Goal: Task Accomplishment & Management: Complete application form

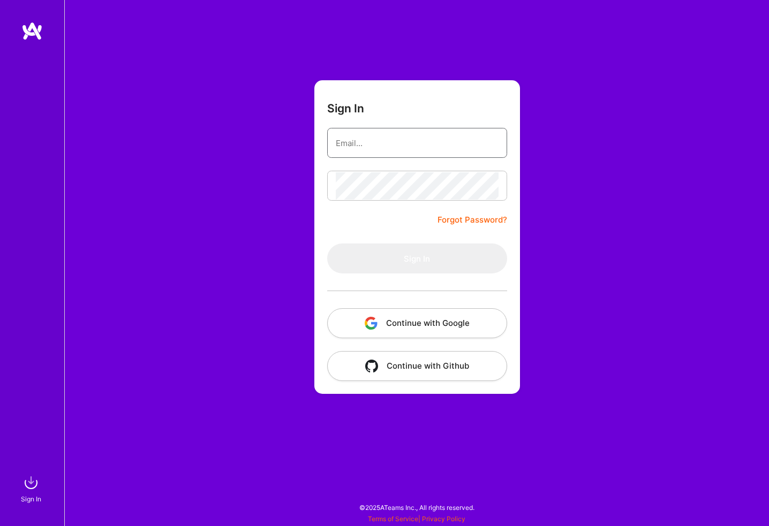
click at [377, 139] on input "email" at bounding box center [417, 143] width 163 height 27
type input "[PERSON_NAME][EMAIL_ADDRESS][PERSON_NAME][DOMAIN_NAME]"
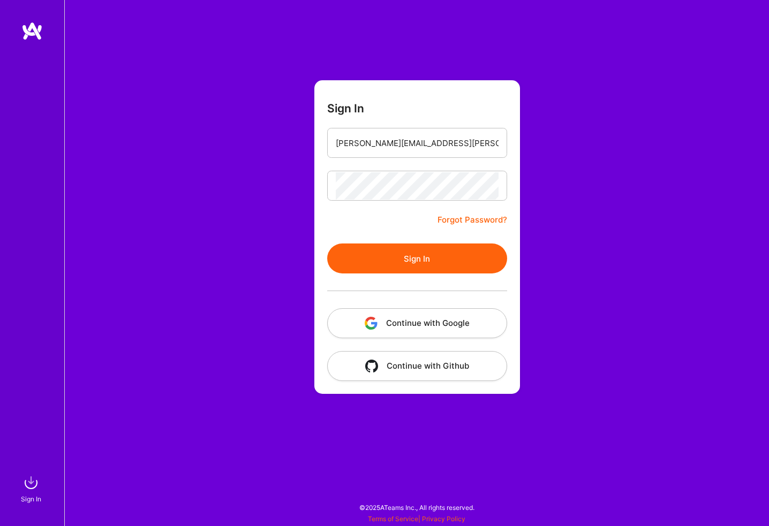
click at [327, 244] on button "Sign In" at bounding box center [417, 259] width 180 height 30
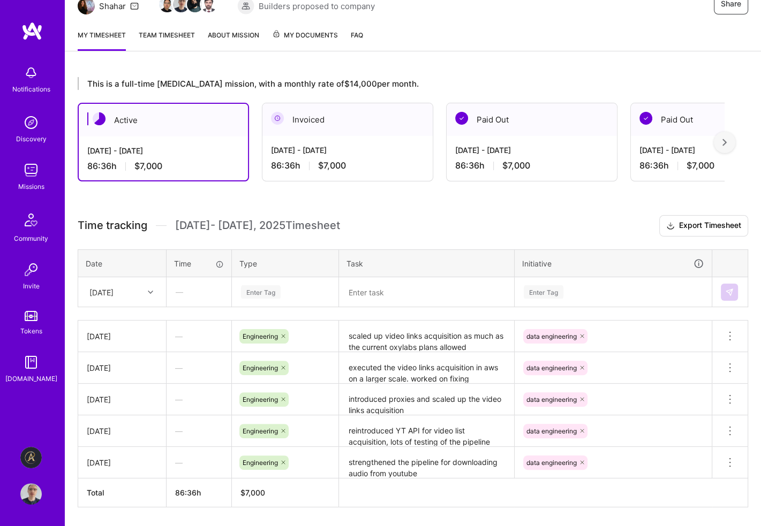
scroll to position [151, 0]
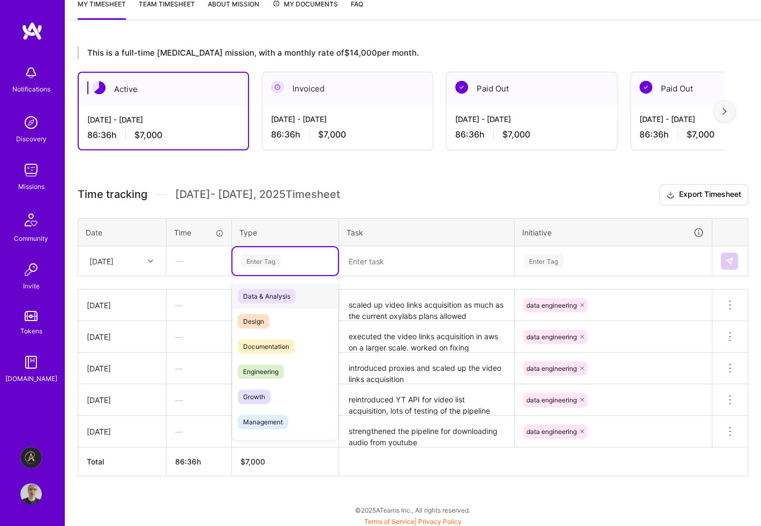
click at [279, 261] on div "Enter Tag" at bounding box center [261, 261] width 40 height 17
click at [268, 374] on span "Engineering" at bounding box center [261, 372] width 46 height 14
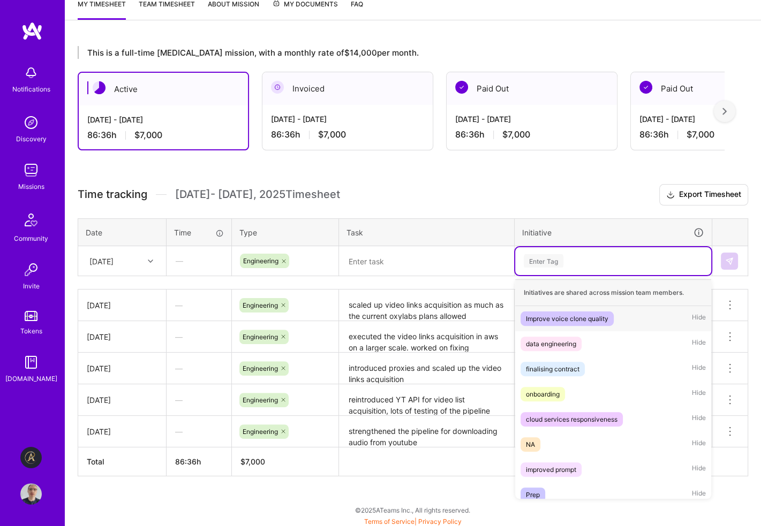
click at [556, 254] on div "Enter Tag" at bounding box center [544, 261] width 40 height 17
click at [566, 341] on div "data engineering" at bounding box center [551, 343] width 50 height 11
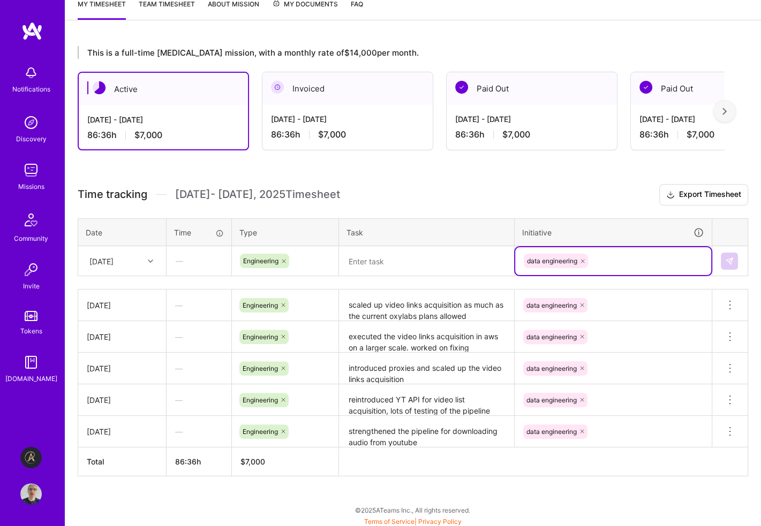
click at [406, 261] on textarea at bounding box center [426, 261] width 173 height 28
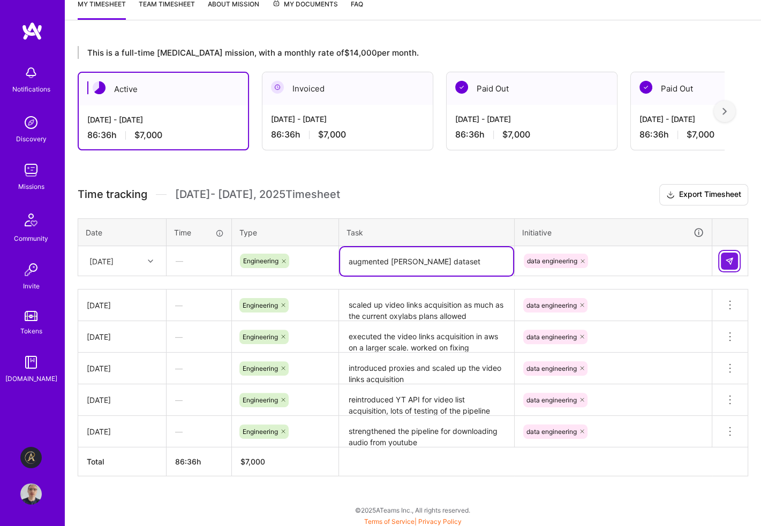
type textarea "augmented [PERSON_NAME] dataset"
click at [730, 262] on img at bounding box center [729, 261] width 9 height 9
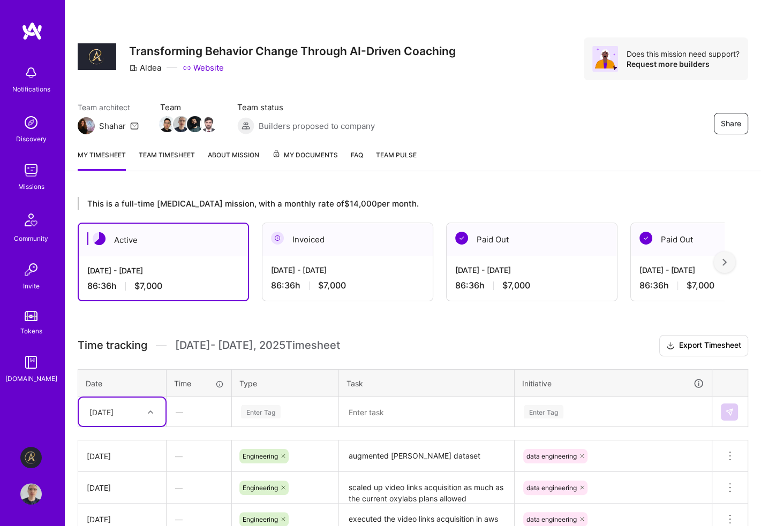
scroll to position [0, 0]
click at [28, 176] on img at bounding box center [30, 170] width 21 height 21
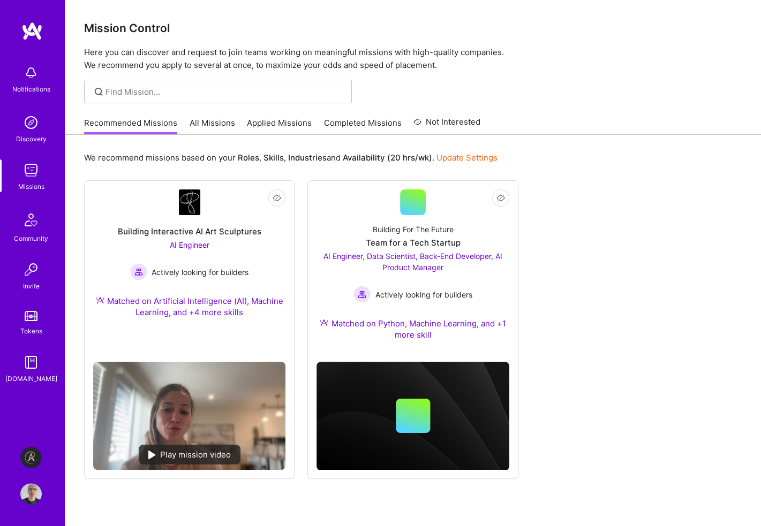
click at [268, 120] on link "Applied Missions" at bounding box center [279, 126] width 65 height 18
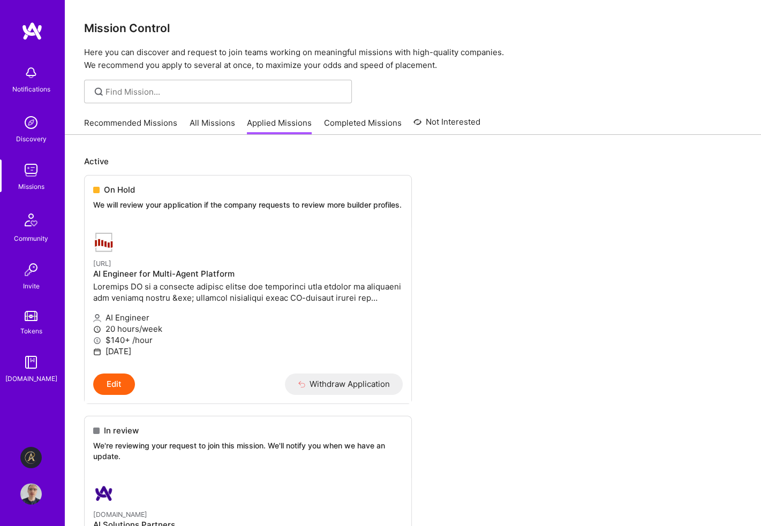
click at [207, 124] on link "All Missions" at bounding box center [213, 126] width 46 height 18
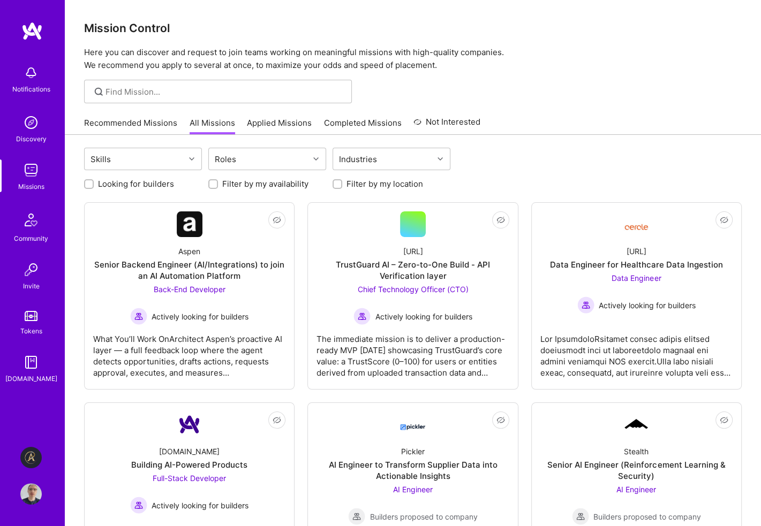
click at [145, 123] on link "Recommended Missions" at bounding box center [130, 126] width 93 height 18
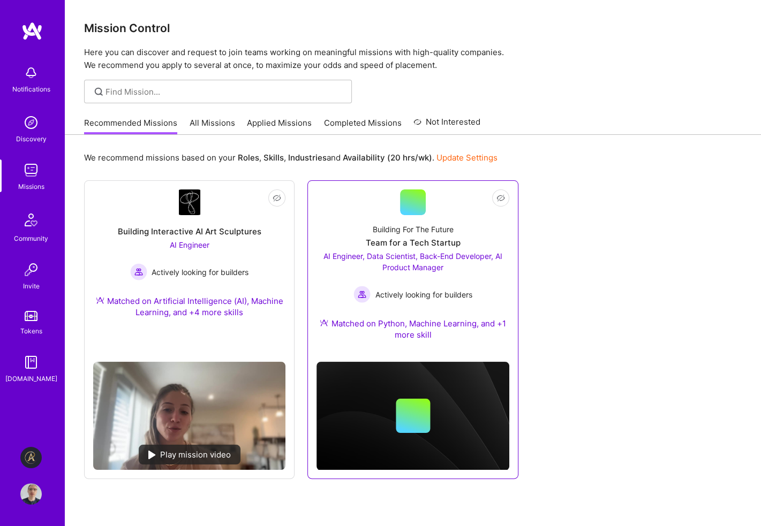
click at [420, 264] on span "AI Engineer, Data Scientist, Back-End Developer, AI Product Manager" at bounding box center [412, 262] width 179 height 20
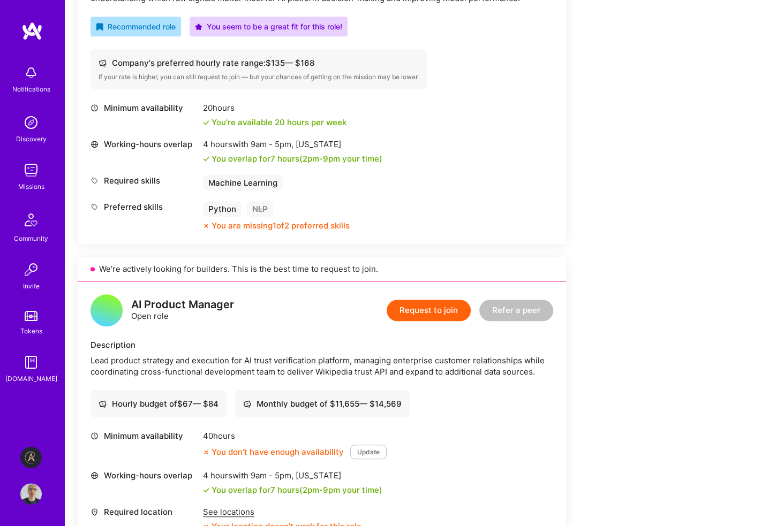
scroll to position [535, 0]
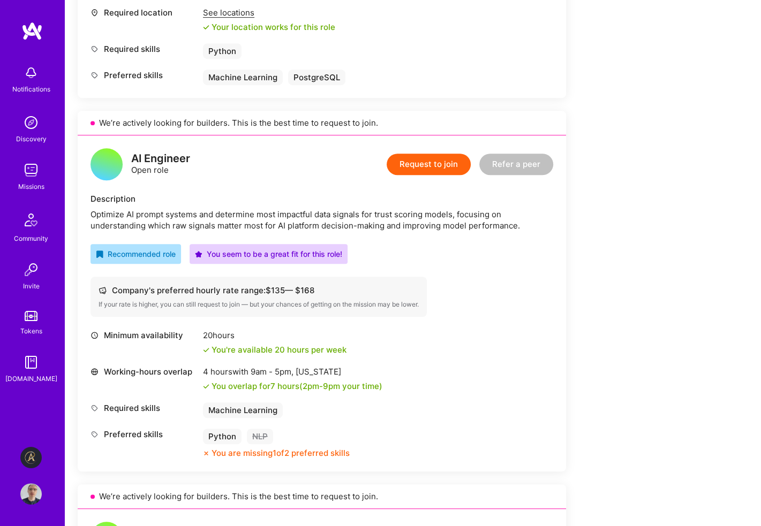
click at [442, 164] on button "Request to join" at bounding box center [428, 164] width 84 height 21
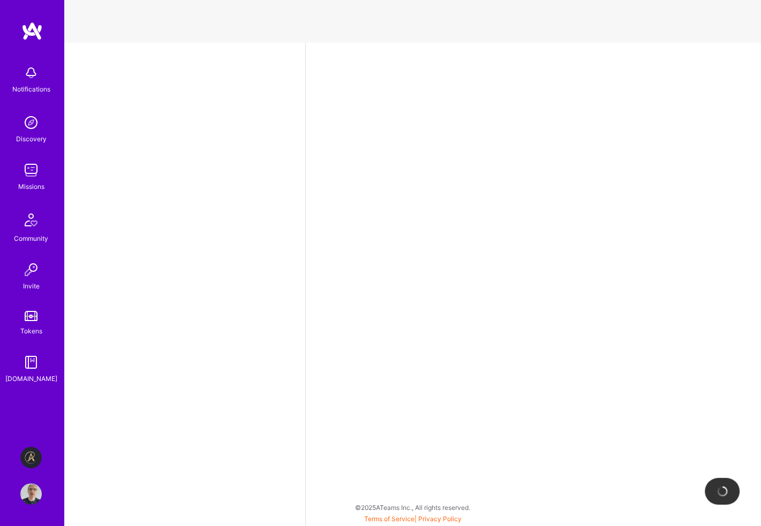
select select "GB"
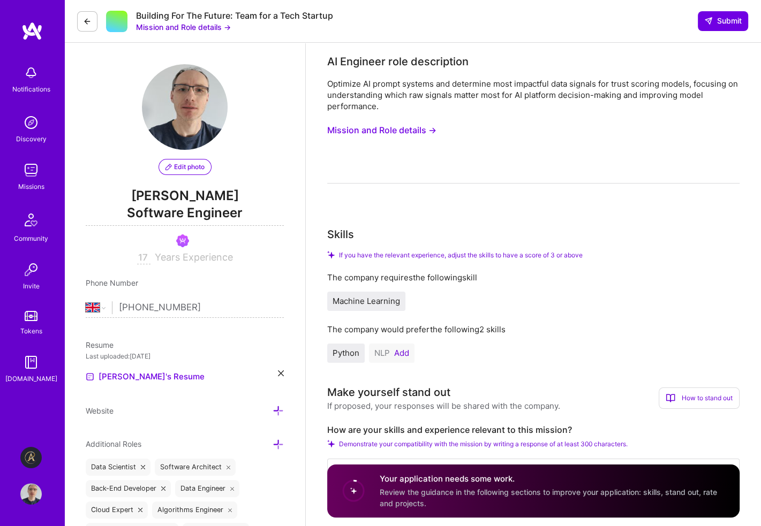
scroll to position [107, 0]
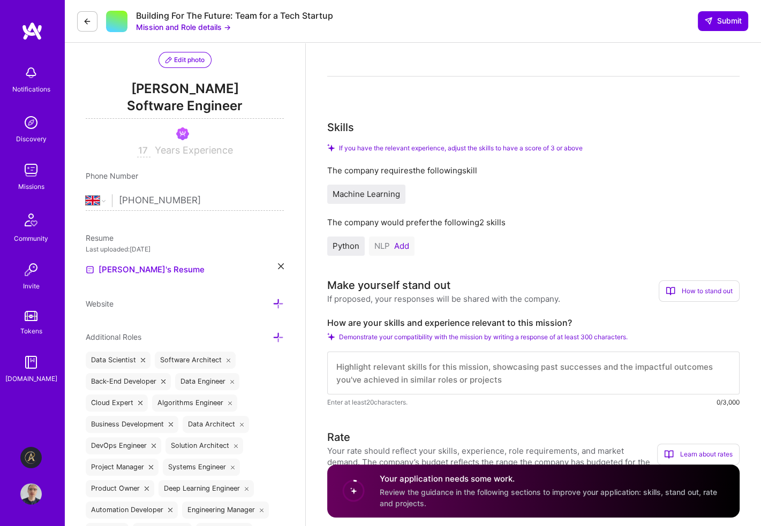
click at [402, 248] on button "Add" at bounding box center [401, 246] width 15 height 9
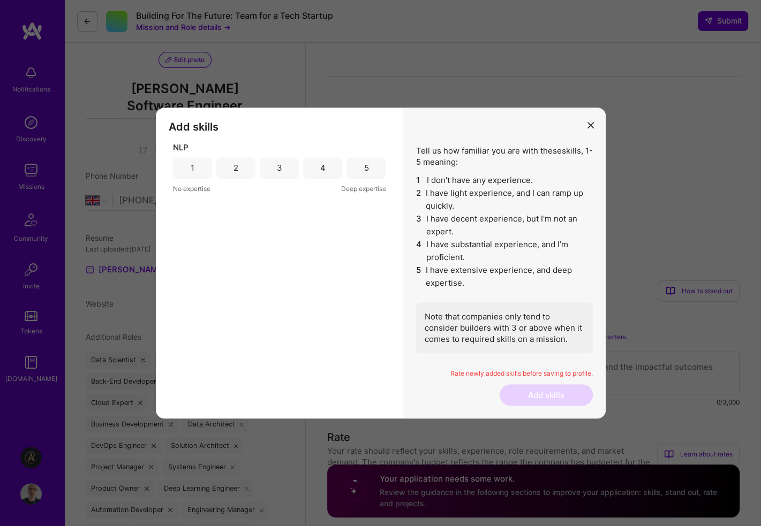
click at [280, 168] on div "3" at bounding box center [279, 167] width 5 height 11
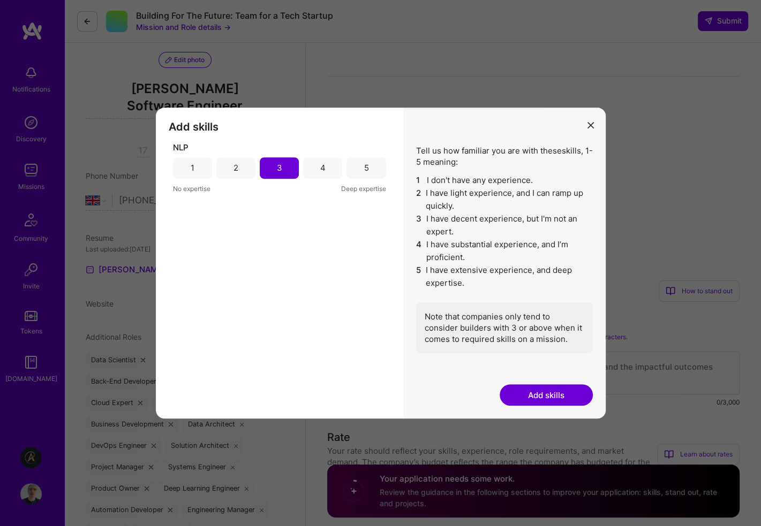
click at [317, 172] on div "4" at bounding box center [322, 167] width 39 height 21
click at [376, 163] on div "5" at bounding box center [365, 167] width 39 height 21
click at [530, 397] on button "Add skills" at bounding box center [545, 394] width 93 height 21
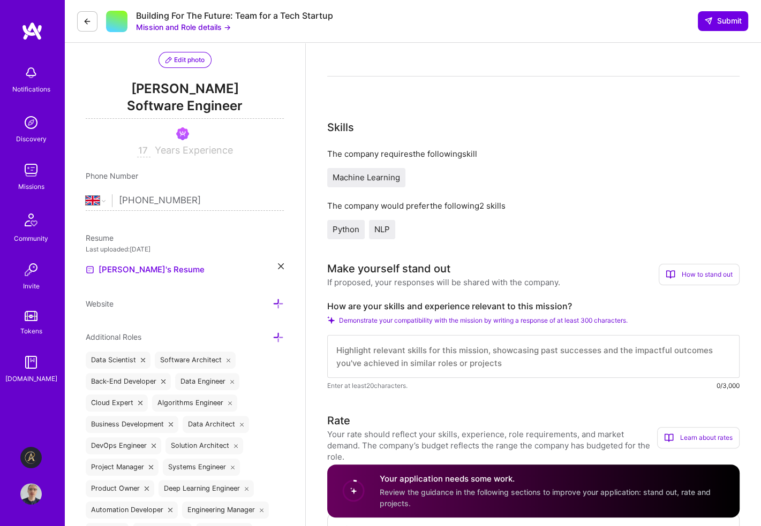
scroll to position [0, 0]
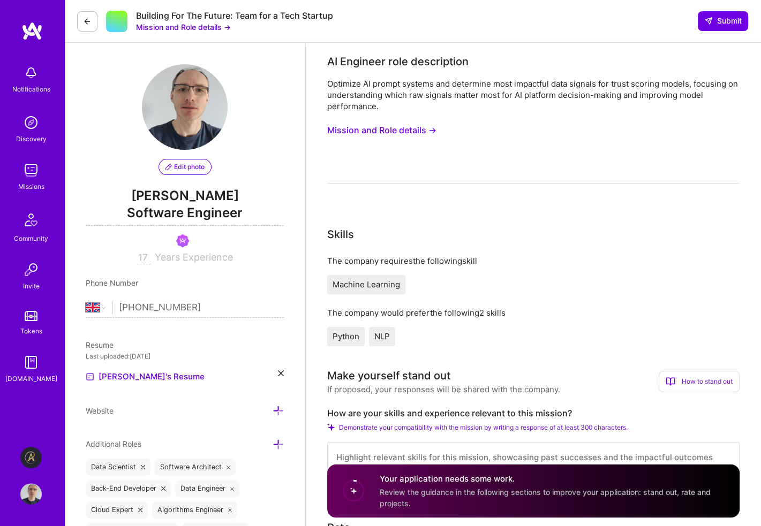
click at [422, 128] on button "Mission and Role details →" at bounding box center [381, 130] width 109 height 20
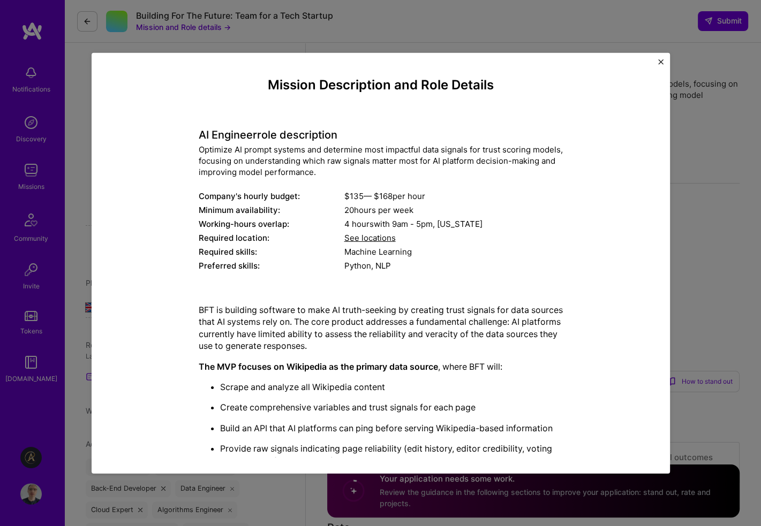
click at [662, 60] on img "Close" at bounding box center [660, 61] width 5 height 5
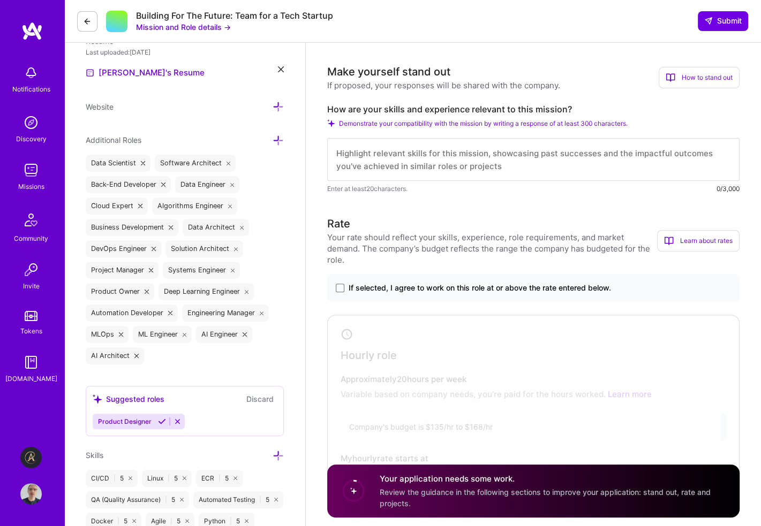
scroll to position [321, 0]
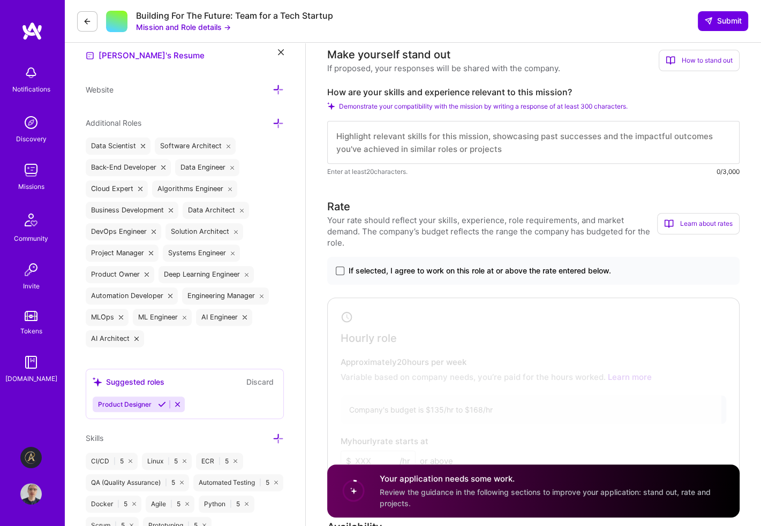
click at [340, 267] on span at bounding box center [340, 271] width 9 height 9
click at [0, 0] on input "If selected, I agree to work on this role at or above the rate entered below." at bounding box center [0, 0] width 0 height 0
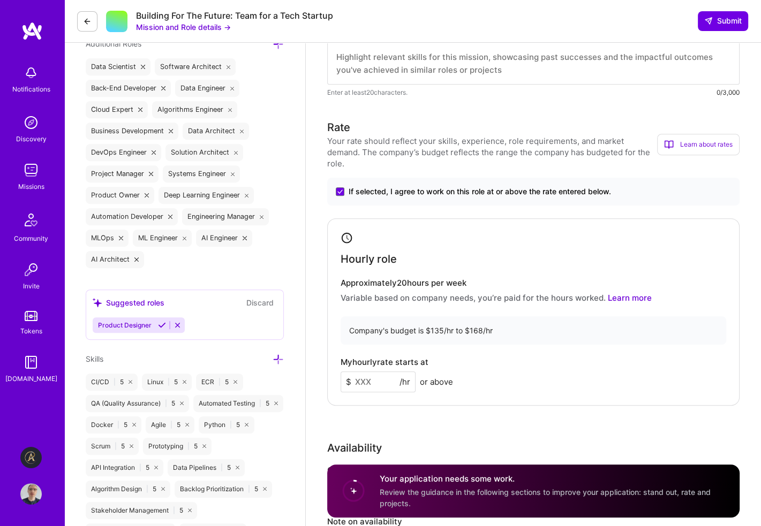
scroll to position [428, 0]
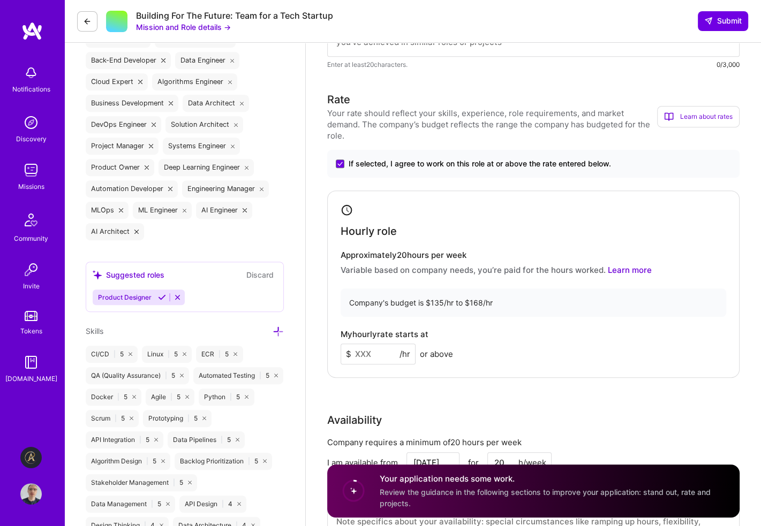
click at [372, 344] on input at bounding box center [377, 354] width 75 height 21
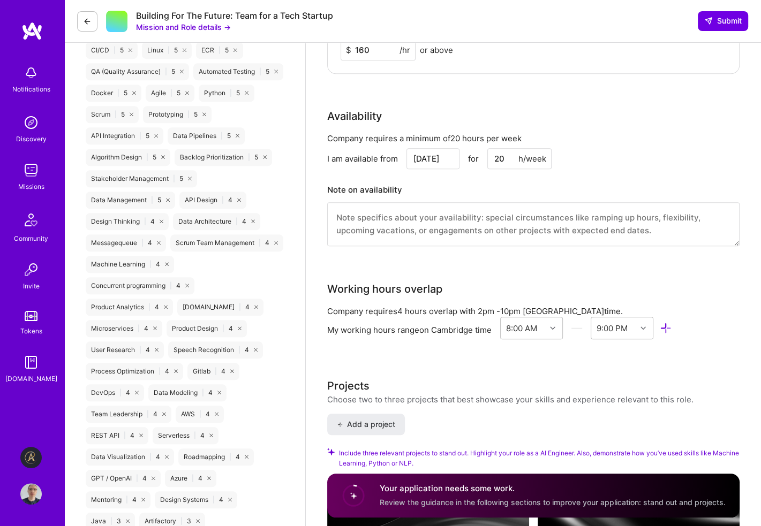
scroll to position [749, 0]
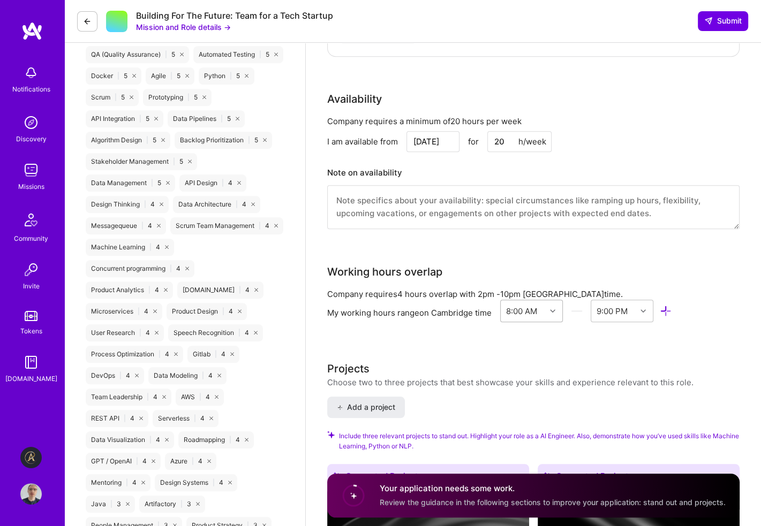
type input "160"
click at [554, 308] on icon at bounding box center [552, 310] width 5 height 5
click at [550, 376] on div "12:00 AM 12:30 AM 1:00 AM 1:30 AM 2:00 AM 2:30 AM 3:00 AM 3:30 AM 4:00 AM 4:30 …" at bounding box center [531, 407] width 63 height 161
click at [550, 374] on div "10:30 AM" at bounding box center [531, 383] width 63 height 20
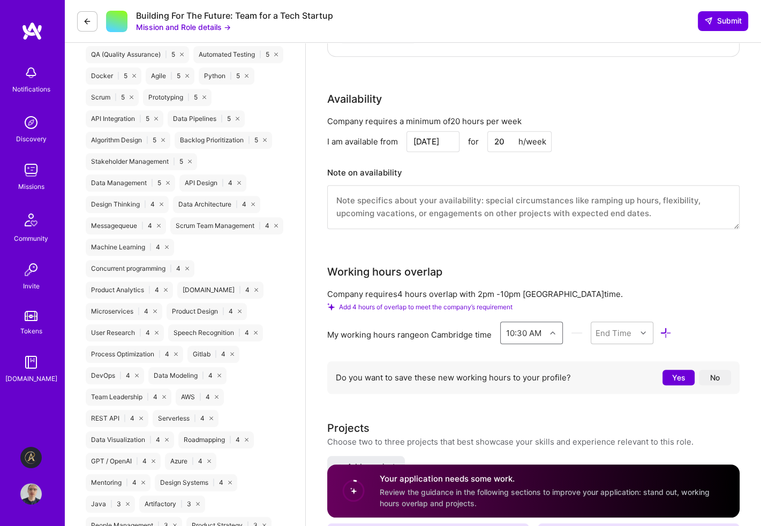
click at [554, 330] on icon at bounding box center [552, 332] width 5 height 5
click at [528, 417] on div "6:00 PM" at bounding box center [531, 427] width 63 height 20
click at [626, 327] on div "End Time" at bounding box center [613, 332] width 36 height 11
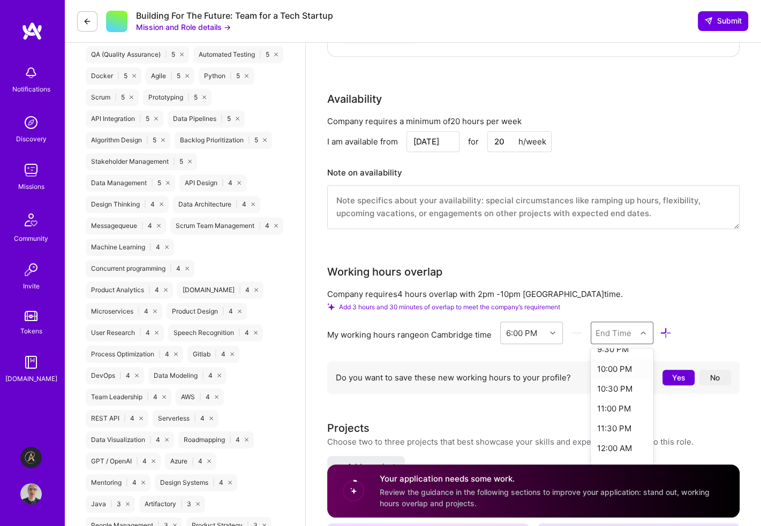
click at [623, 359] on div "10:00 PM" at bounding box center [621, 369] width 63 height 20
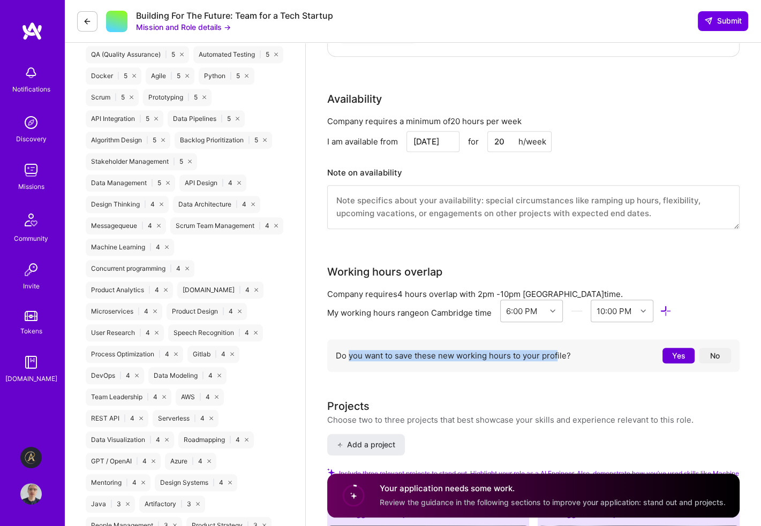
drag, startPoint x: 349, startPoint y: 344, endPoint x: 580, endPoint y: 344, distance: 231.3
click at [563, 346] on div "Do you want to save these new working hours to your profile? Yes No" at bounding box center [533, 355] width 412 height 33
click at [725, 348] on button "No" at bounding box center [715, 356] width 32 height 16
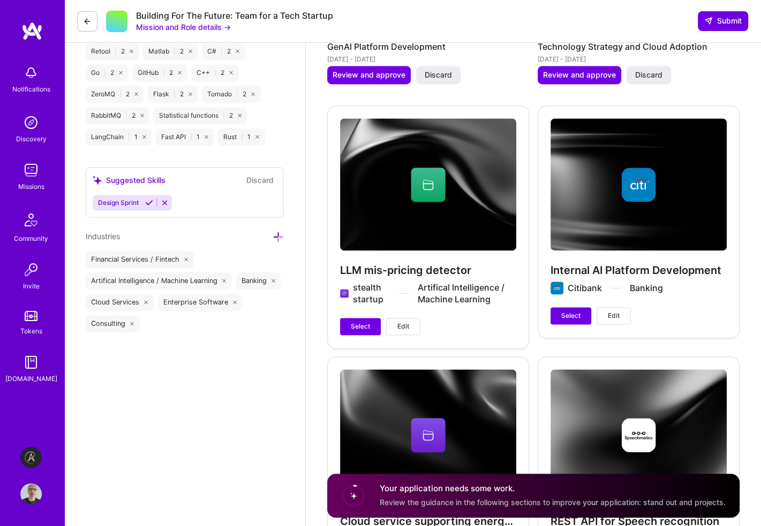
scroll to position [1392, 0]
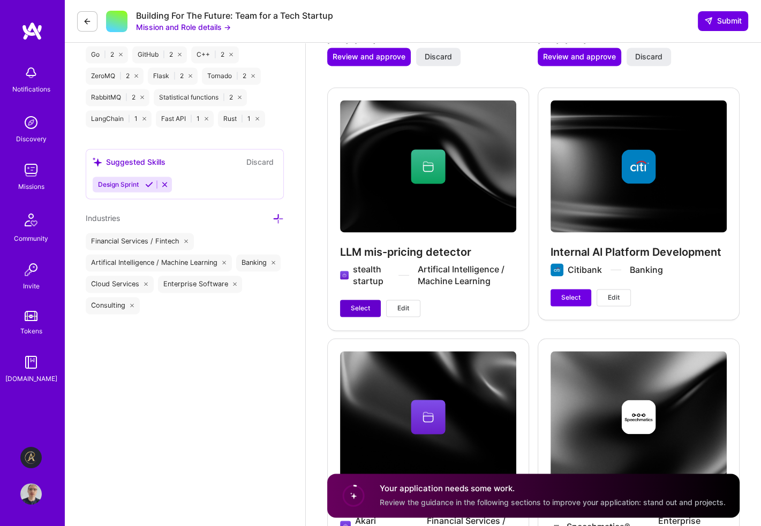
click at [351, 304] on span "Select" at bounding box center [360, 309] width 19 height 10
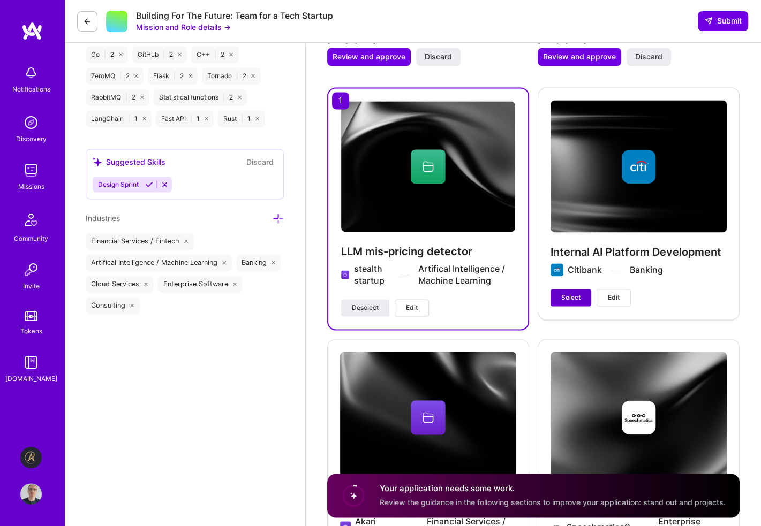
click at [562, 293] on span "Select" at bounding box center [570, 298] width 19 height 10
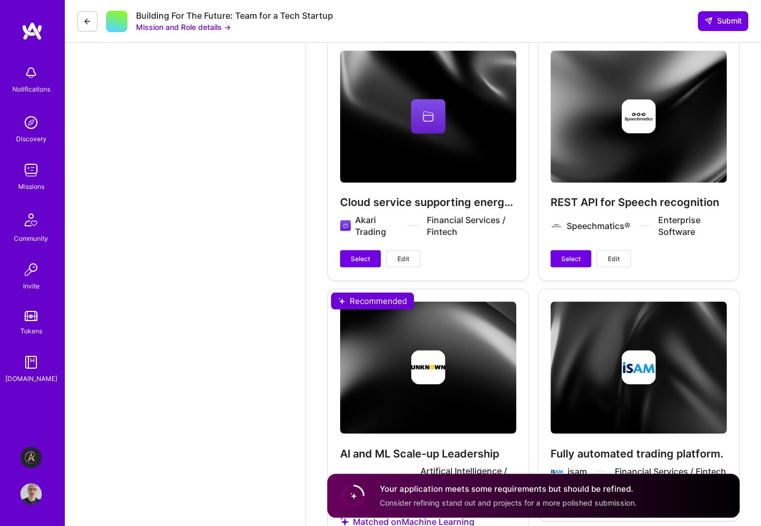
scroll to position [1586, 0]
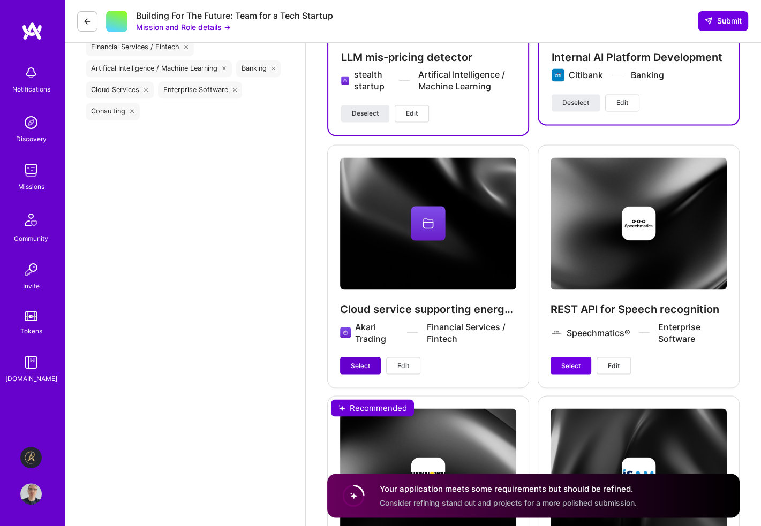
click at [358, 361] on span "Select" at bounding box center [360, 366] width 19 height 10
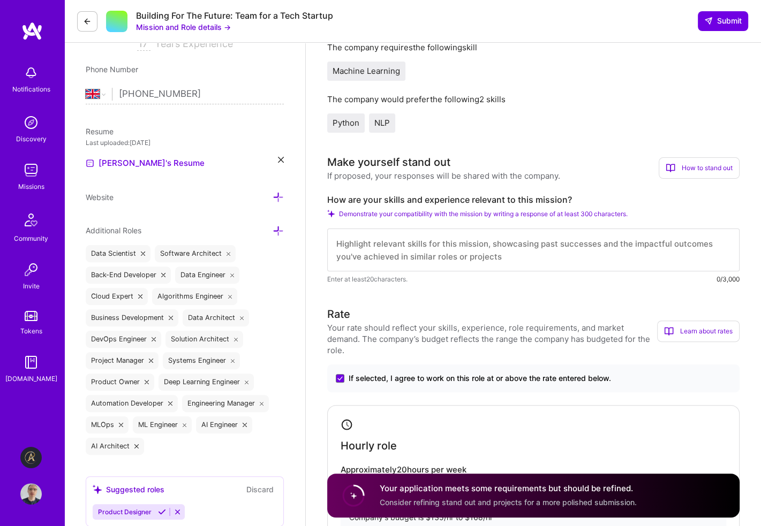
scroll to position [214, 0]
click at [684, 169] on div "How to stand out" at bounding box center [698, 167] width 81 height 21
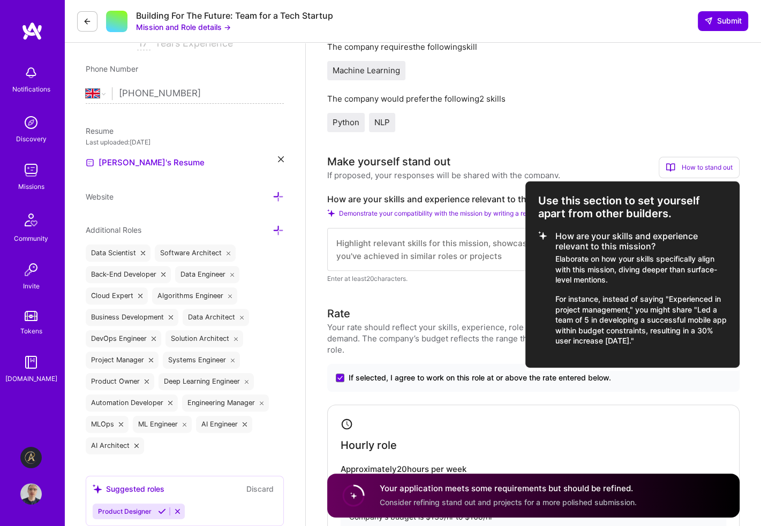
click at [497, 250] on div at bounding box center [380, 263] width 761 height 526
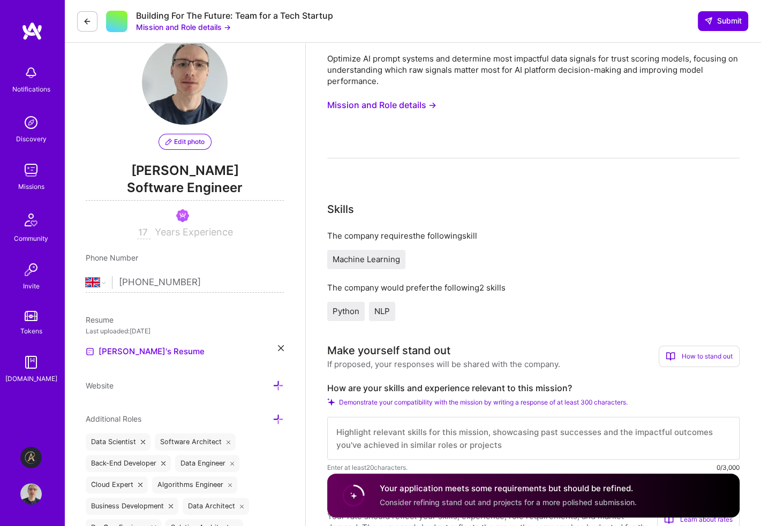
scroll to position [0, 0]
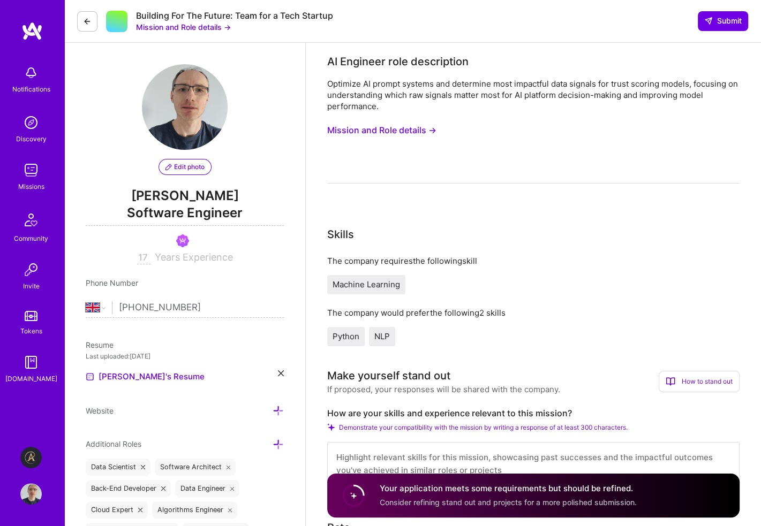
click at [415, 129] on button "Mission and Role details →" at bounding box center [381, 130] width 109 height 20
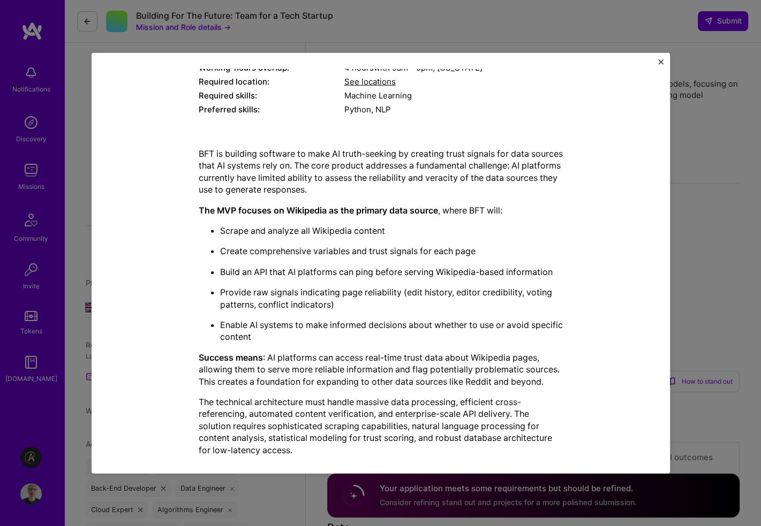
scroll to position [204, 0]
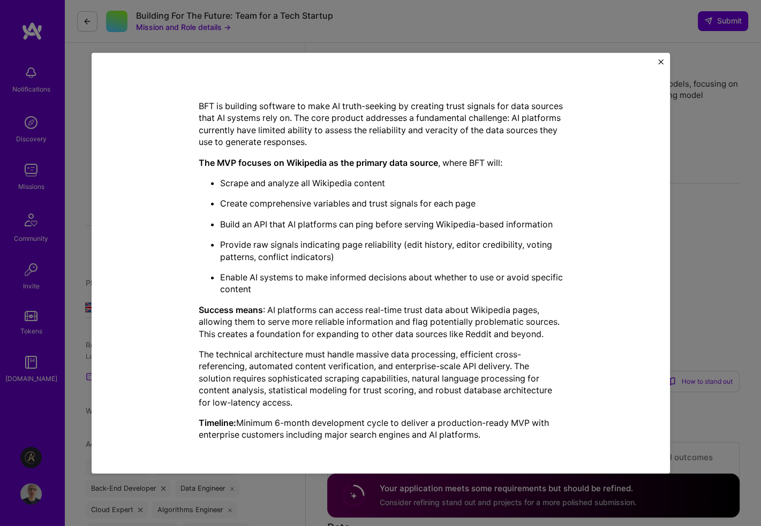
drag, startPoint x: 195, startPoint y: 133, endPoint x: 555, endPoint y: 460, distance: 485.8
click at [555, 460] on div "Mission Description and Role Details AI Engineer role description Optimize AI p…" at bounding box center [381, 262] width 578 height 421
copy div "LO Ipsumdol sita consectetur Adipisci EL seddoe tempori utl etdolorem aliq enim…"
click at [660, 60] on img "Close" at bounding box center [660, 61] width 5 height 5
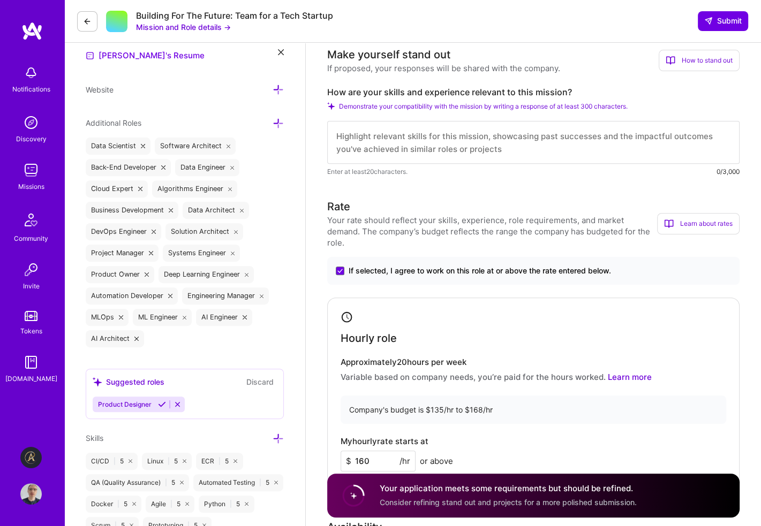
scroll to position [214, 0]
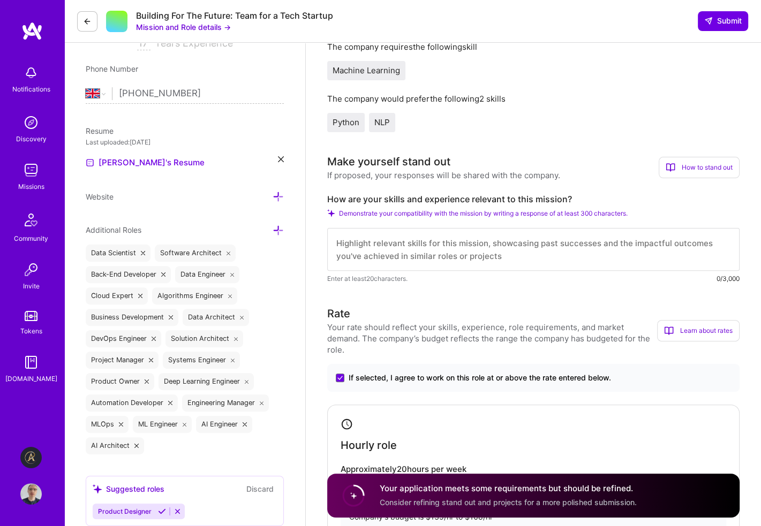
click at [698, 169] on div "How to stand out" at bounding box center [698, 167] width 81 height 21
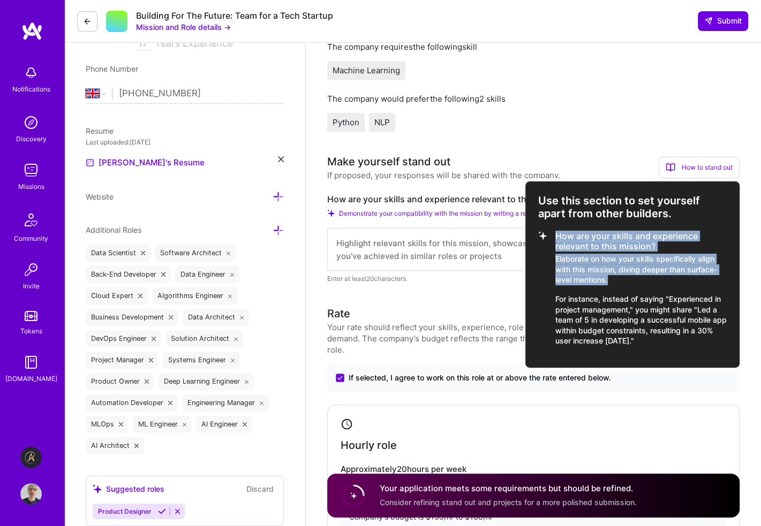
drag, startPoint x: 557, startPoint y: 233, endPoint x: 621, endPoint y: 279, distance: 78.7
click at [621, 279] on li "How are your skills and experience relevant to this mission? Elaborate on how y…" at bounding box center [632, 288] width 188 height 115
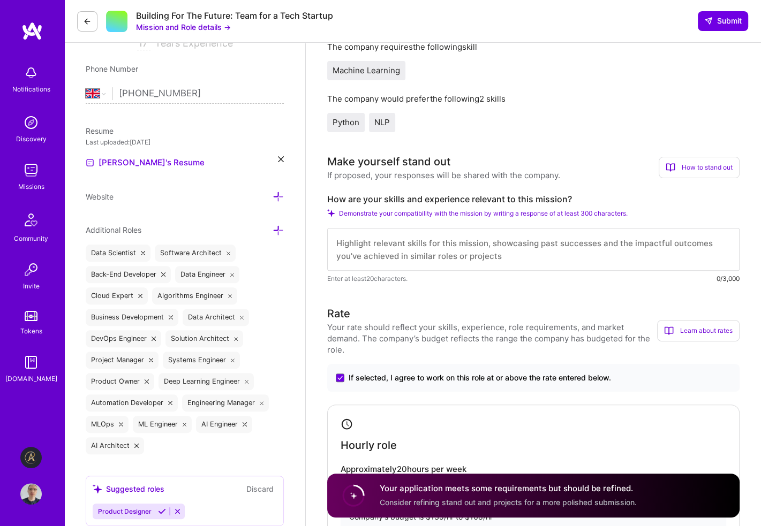
click at [692, 168] on div "How to stand out" at bounding box center [698, 167] width 81 height 21
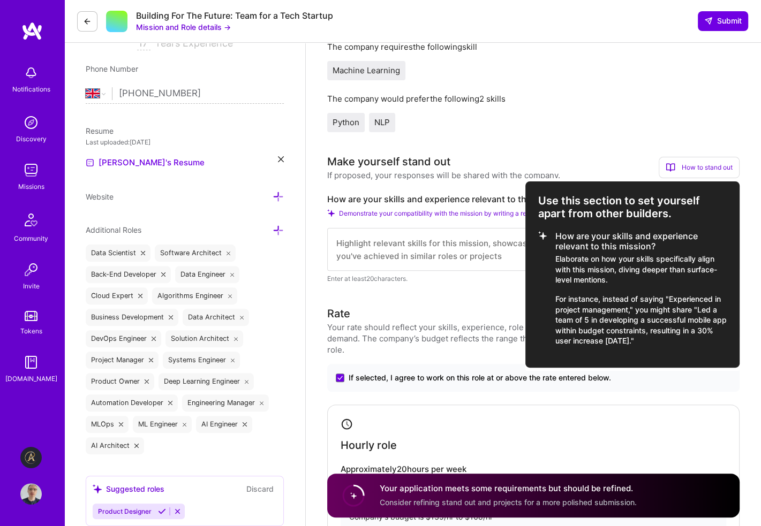
drag, startPoint x: 539, startPoint y: 198, endPoint x: 689, endPoint y: 342, distance: 207.9
click at [689, 342] on div "Use this section to set yourself apart from other builders. How are your skills…" at bounding box center [632, 274] width 214 height 186
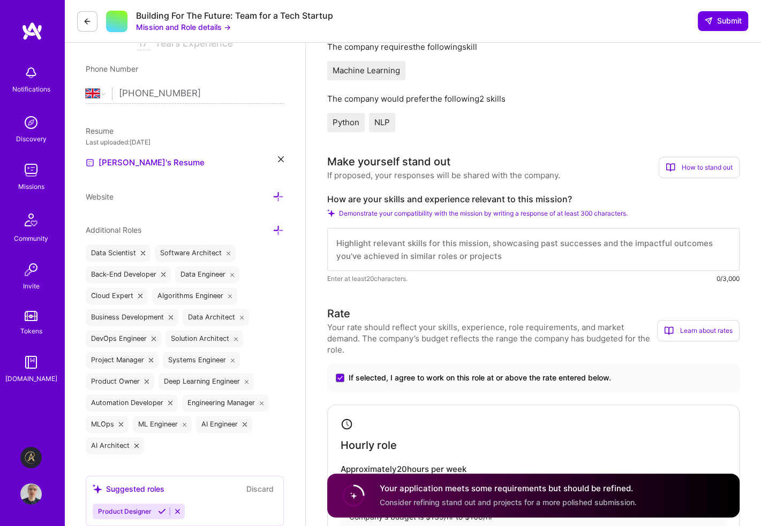
click at [717, 162] on div "How to stand out" at bounding box center [698, 167] width 81 height 21
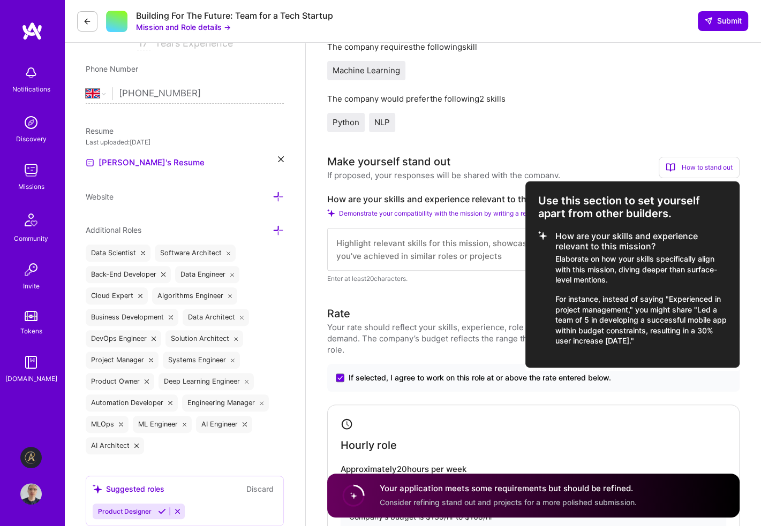
drag, startPoint x: 540, startPoint y: 197, endPoint x: 617, endPoint y: 264, distance: 102.4
drag, startPoint x: 617, startPoint y: 264, endPoint x: 547, endPoint y: 202, distance: 93.7
click at [548, 203] on h3 "Use this section to set yourself apart from other builders." at bounding box center [632, 207] width 188 height 26
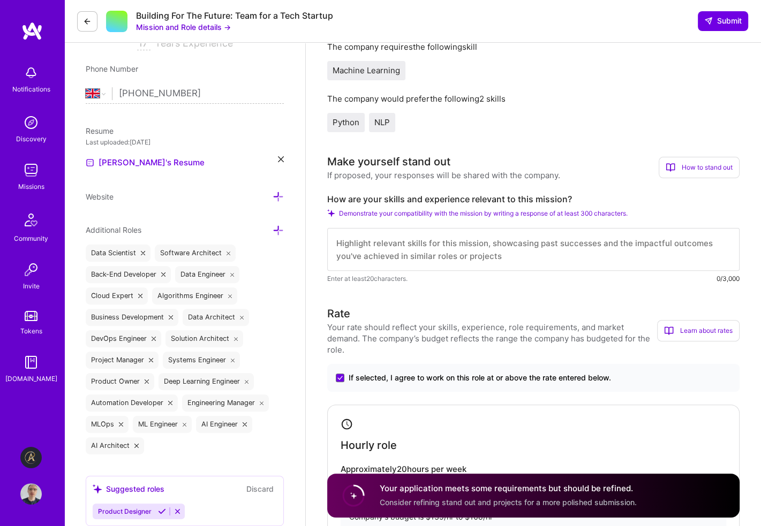
click at [695, 166] on div "How to stand out" at bounding box center [698, 167] width 81 height 21
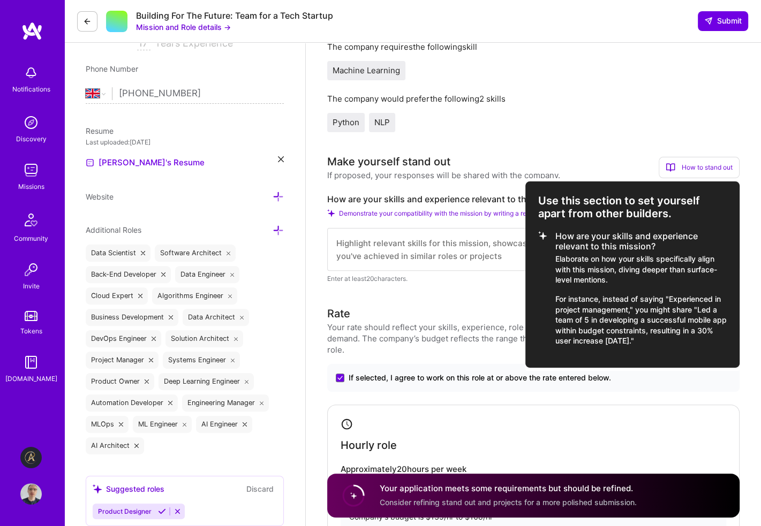
click at [592, 208] on h3 "Use this section to set yourself apart from other builders." at bounding box center [632, 207] width 188 height 26
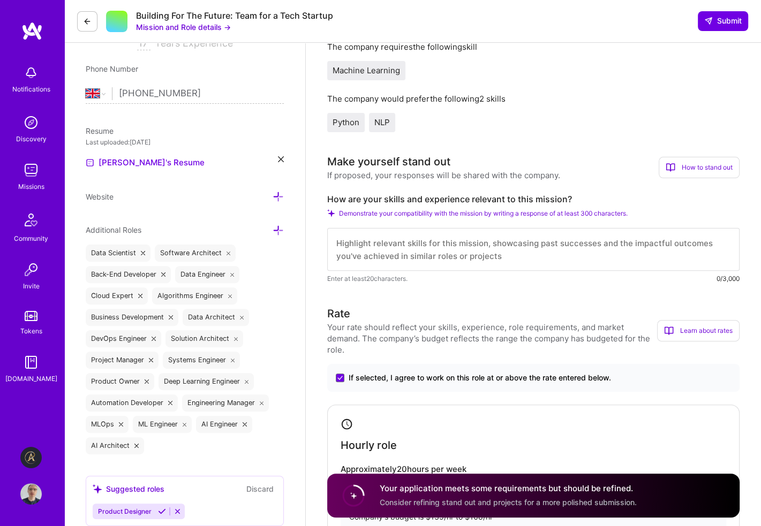
click at [684, 169] on div "How to stand out" at bounding box center [698, 167] width 81 height 21
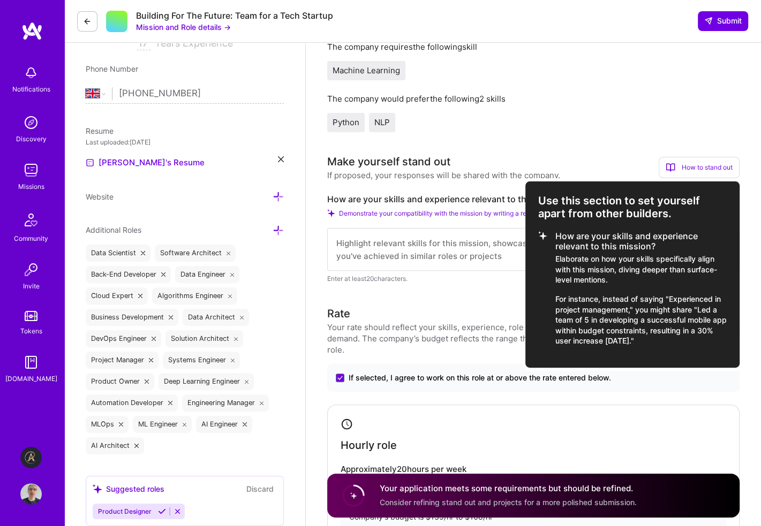
drag, startPoint x: 540, startPoint y: 198, endPoint x: 669, endPoint y: 342, distance: 193.3
click at [669, 342] on div "Use this section to set yourself apart from other builders. How are your skills…" at bounding box center [632, 274] width 214 height 186
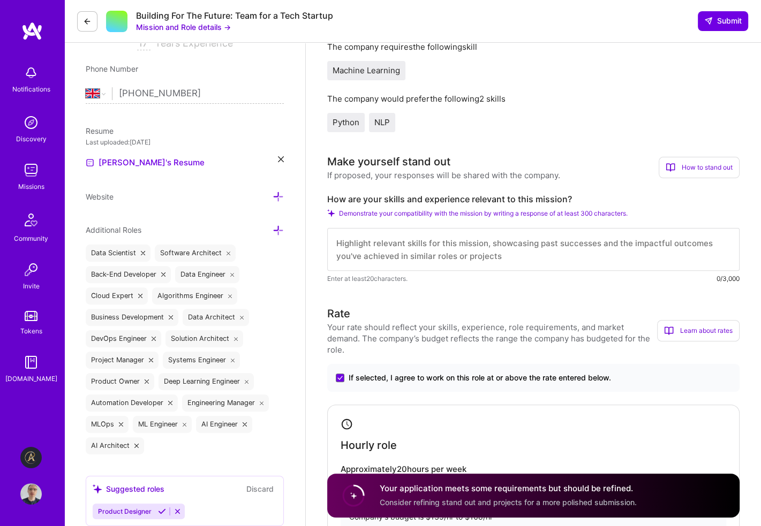
click at [390, 244] on textarea at bounding box center [533, 249] width 412 height 43
paste textarea "With a Ph.D. in Statistical Language Modelling from [GEOGRAPHIC_DATA] and over …"
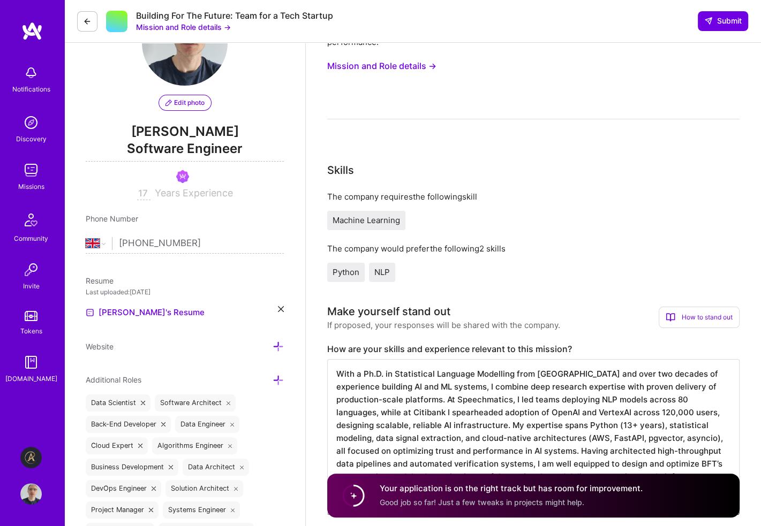
scroll to position [0, 0]
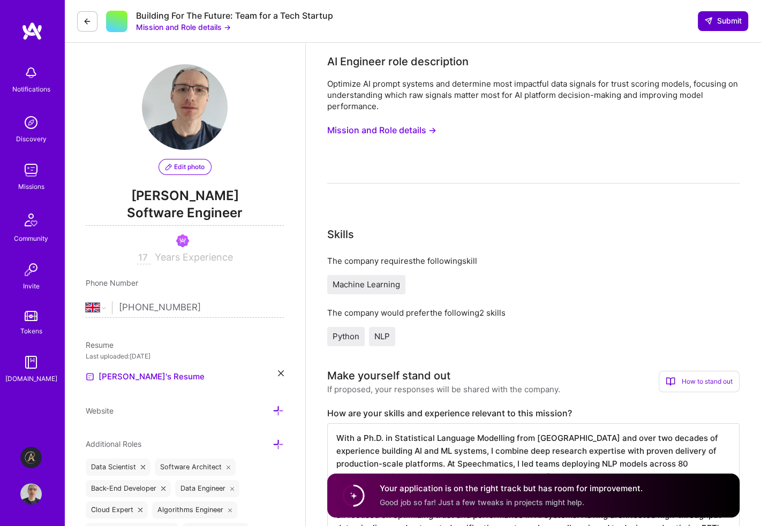
type textarea "With a Ph.D. in Statistical Language Modelling from [GEOGRAPHIC_DATA] and over …"
click at [718, 19] on span "Submit" at bounding box center [722, 21] width 37 height 11
click at [713, 19] on span "Submit" at bounding box center [722, 21] width 37 height 11
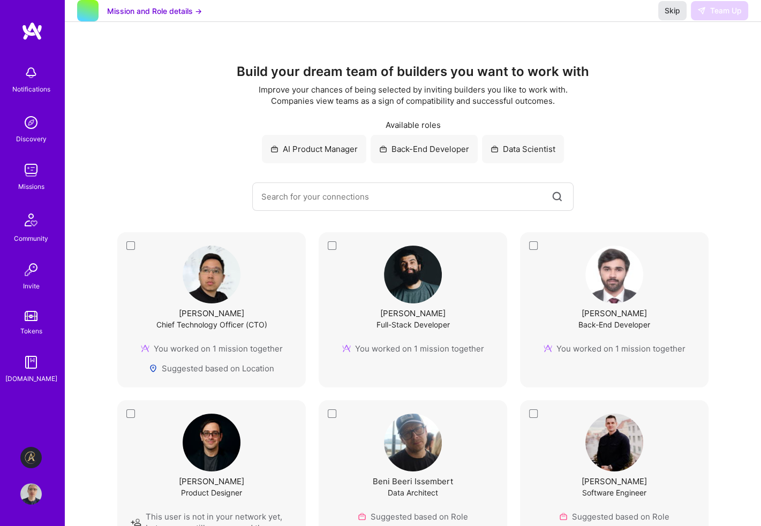
click at [672, 16] on span "Skip" at bounding box center [672, 10] width 16 height 11
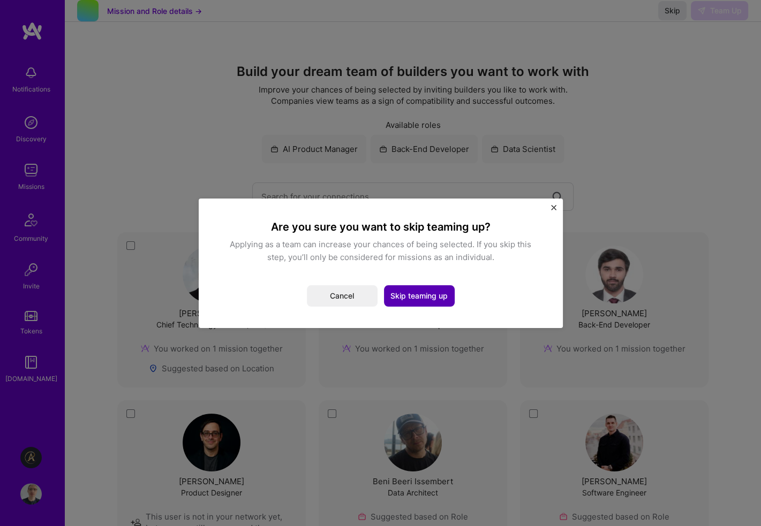
click at [420, 297] on button "Skip teaming up" at bounding box center [419, 295] width 71 height 21
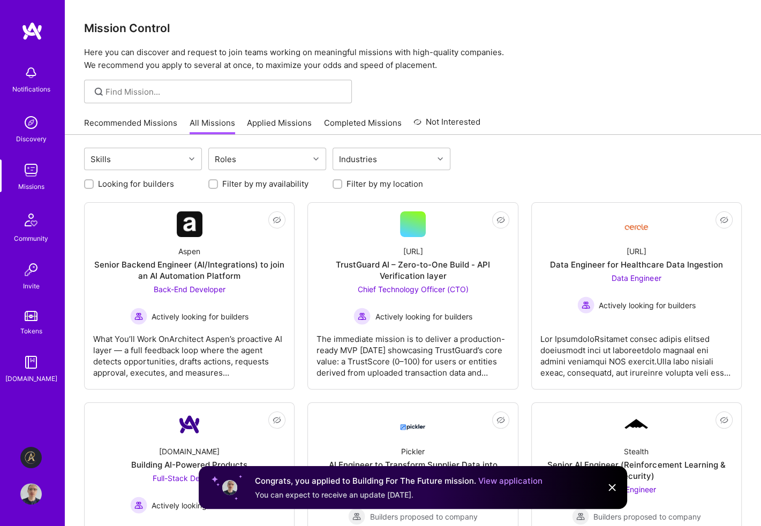
click at [151, 122] on link "Recommended Missions" at bounding box center [130, 126] width 93 height 18
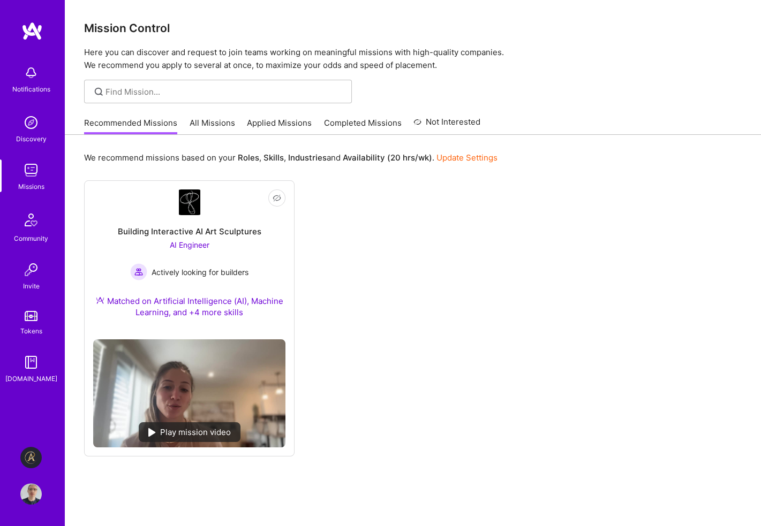
click at [262, 119] on link "Applied Missions" at bounding box center [279, 126] width 65 height 18
